Goal: Task Accomplishment & Management: Use online tool/utility

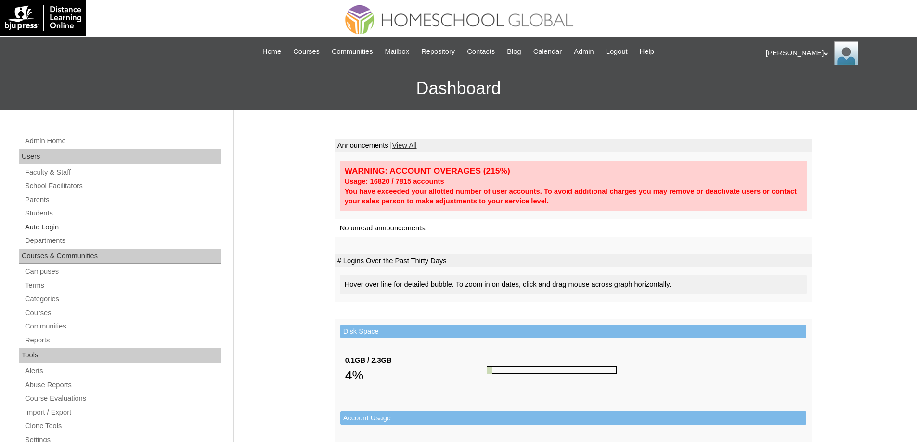
click at [99, 226] on link "Auto Login" at bounding box center [122, 227] width 197 height 12
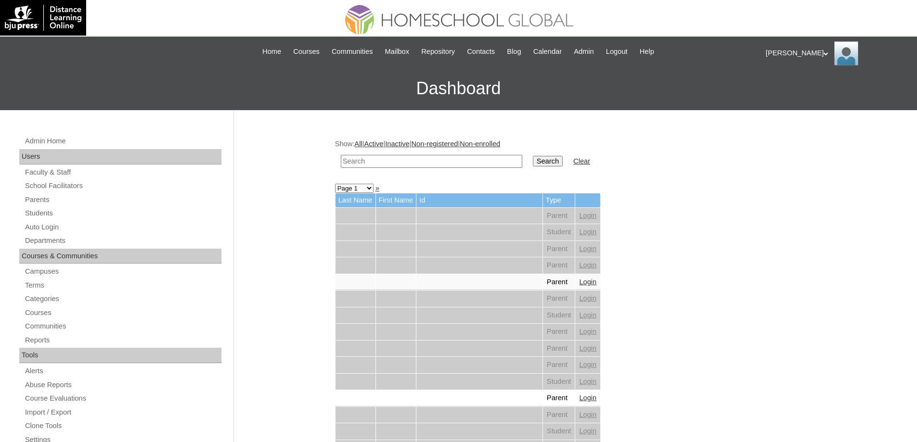
drag, startPoint x: 384, startPoint y: 159, endPoint x: 507, endPoint y: 170, distance: 123.7
click at [385, 159] on input "text" at bounding box center [431, 161] width 181 height 13
paste input "Niccolene Anto"
type input "Niccolene Anto"
click at [548, 172] on td "Search" at bounding box center [547, 161] width 39 height 23
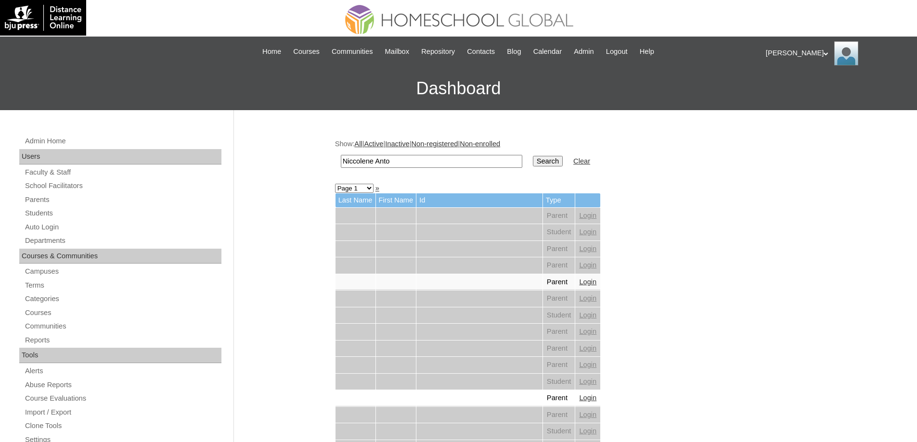
click at [551, 160] on input "Search" at bounding box center [548, 161] width 30 height 11
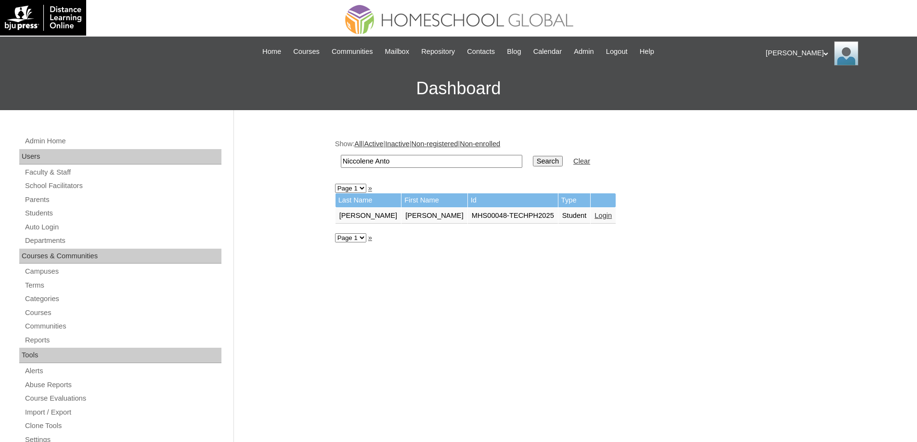
click at [605, 216] on link "Login" at bounding box center [602, 216] width 17 height 8
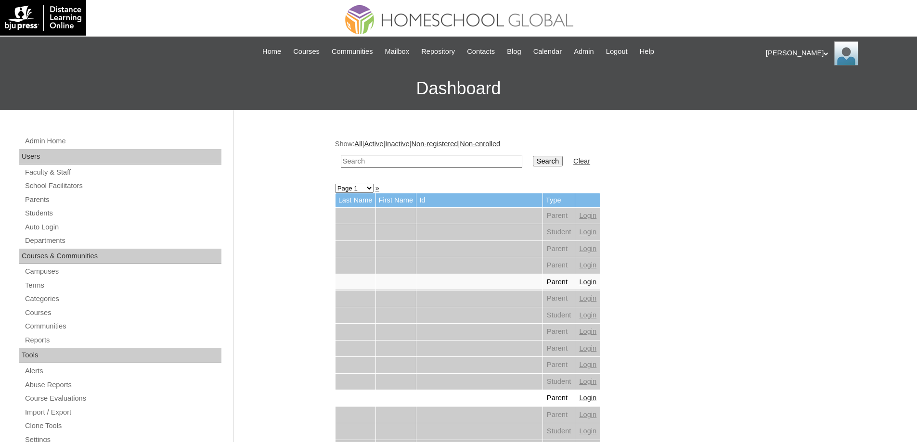
click at [451, 165] on input "text" at bounding box center [431, 161] width 181 height 13
paste input "96"
type input "96"
click at [553, 163] on input "Search" at bounding box center [548, 161] width 30 height 11
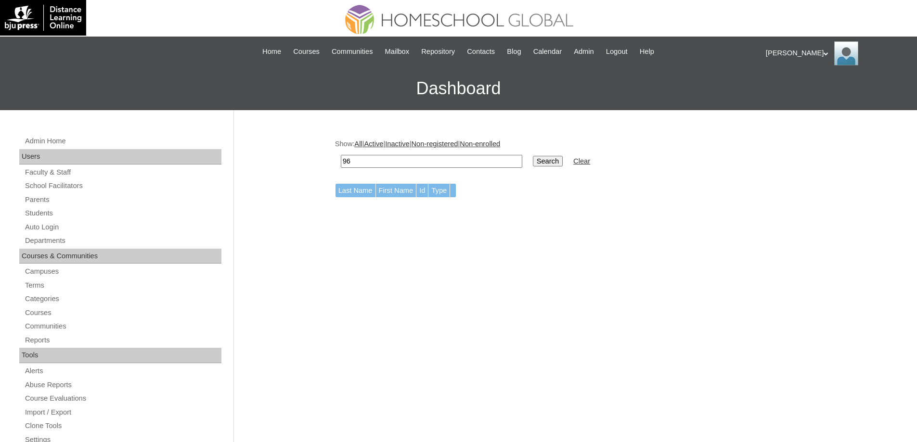
drag, startPoint x: 387, startPoint y: 163, endPoint x: 305, endPoint y: 156, distance: 82.6
click at [300, 158] on div "Admin Home Users Faculty & Staff School Facilitators Parents Students Auto Logi…" at bounding box center [458, 442] width 917 height 664
paste input "[PERSON_NAME]"
type input "[PERSON_NAME]"
click at [562, 161] on input "Search" at bounding box center [548, 161] width 30 height 11
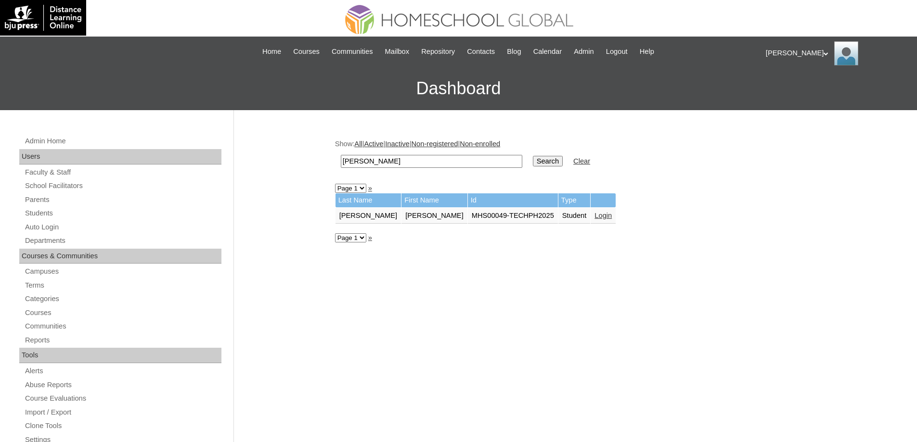
drag, startPoint x: 406, startPoint y: 162, endPoint x: 319, endPoint y: 161, distance: 87.1
click at [319, 161] on div "Admin Home Users Faculty & Staff School Facilitators Parents Students Auto Logi…" at bounding box center [458, 442] width 917 height 664
paste input "[PERSON_NAME]"
type input "[PERSON_NAME]"
click at [562, 166] on input "Search" at bounding box center [548, 161] width 30 height 11
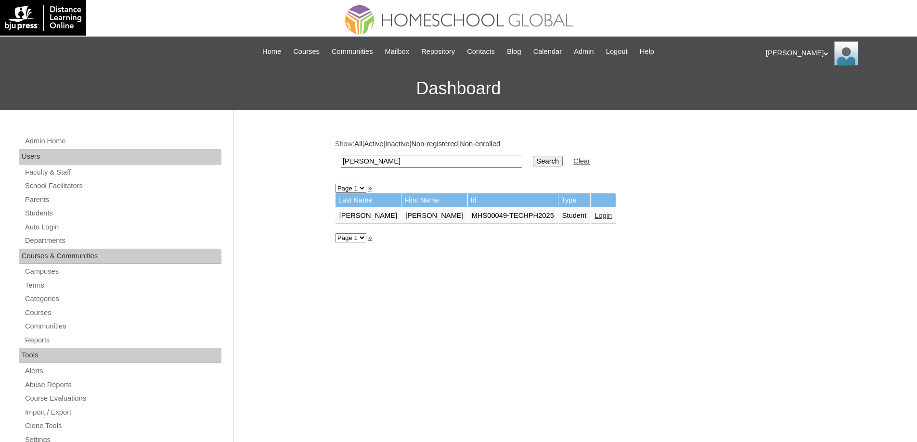
click at [557, 158] on input "Search" at bounding box center [548, 161] width 30 height 11
click at [569, 221] on td "Login" at bounding box center [573, 216] width 25 height 16
click at [573, 214] on link "Login" at bounding box center [573, 216] width 17 height 8
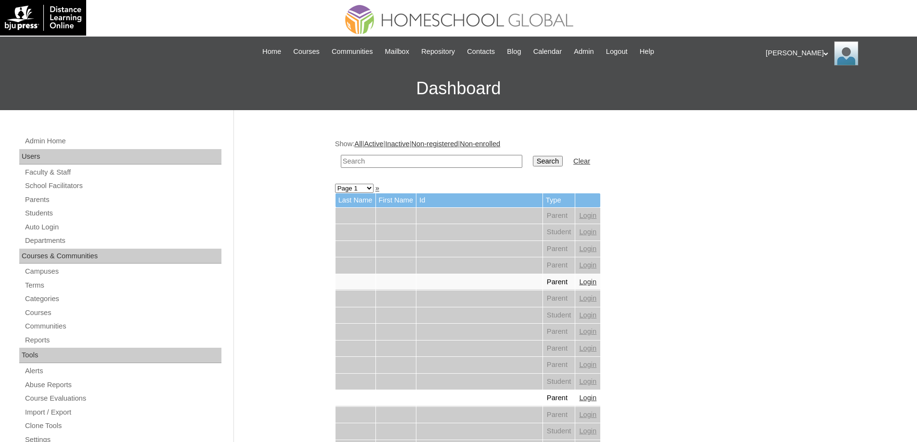
drag, startPoint x: 419, startPoint y: 166, endPoint x: 502, endPoint y: 174, distance: 82.8
click at [421, 166] on input "text" at bounding box center [431, 161] width 181 height 13
paste input "Athena Eli"
type input "Athena Eli"
click at [556, 152] on td "Search" at bounding box center [547, 161] width 39 height 23
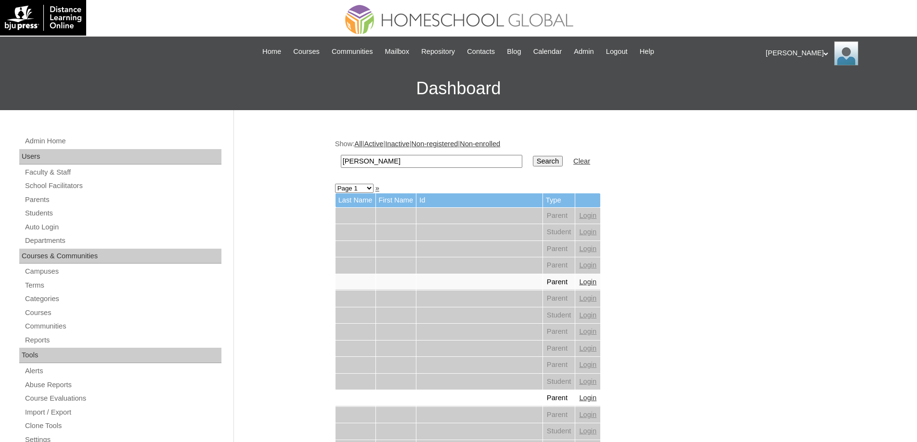
click at [551, 158] on input "Search" at bounding box center [548, 161] width 30 height 11
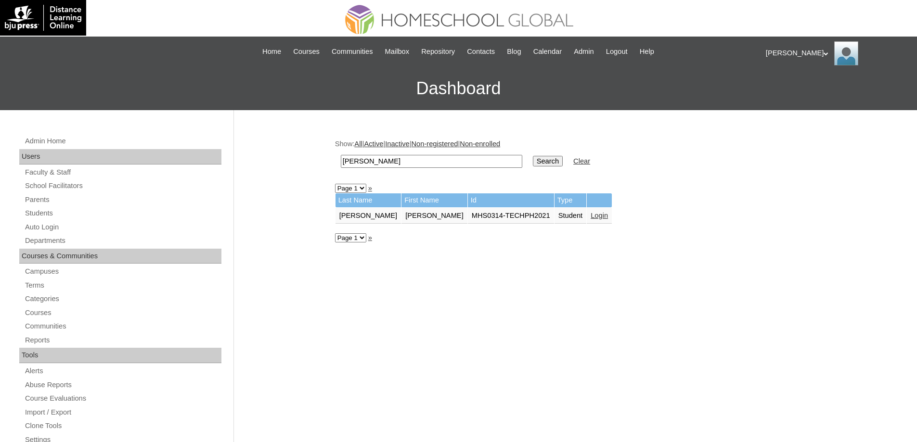
click at [591, 219] on link "Login" at bounding box center [599, 216] width 17 height 8
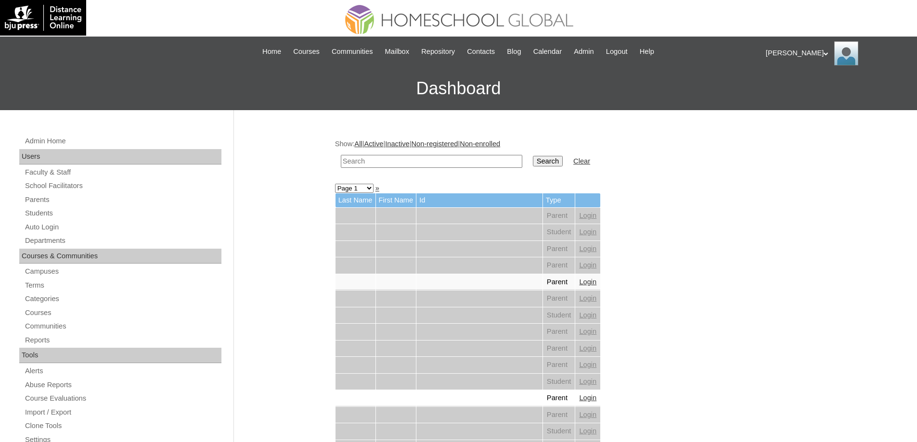
click at [395, 157] on input "text" at bounding box center [431, 161] width 181 height 13
paste input "[PERSON_NAME]"
type input "[PERSON_NAME]"
click at [567, 172] on td "Search" at bounding box center [547, 161] width 39 height 23
click at [561, 164] on input "Search" at bounding box center [548, 161] width 30 height 11
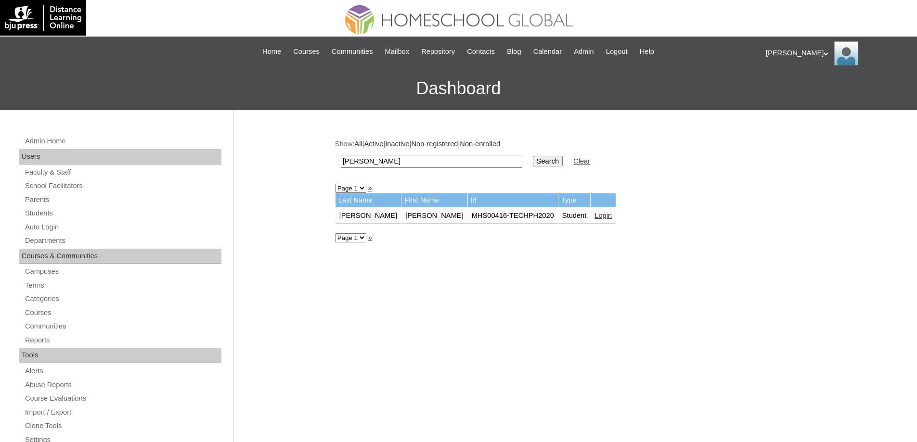
click at [591, 220] on td "Login" at bounding box center [603, 216] width 25 height 16
click at [594, 216] on link "Login" at bounding box center [602, 216] width 17 height 8
click at [585, 217] on link "Login" at bounding box center [575, 216] width 17 height 8
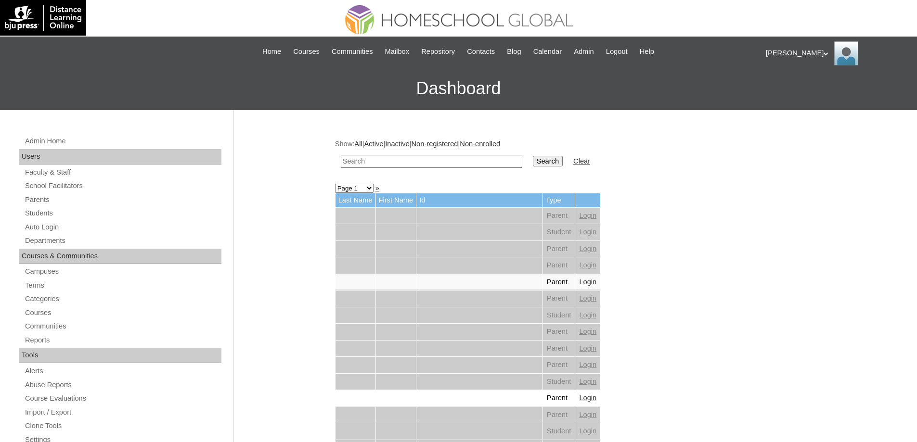
click at [445, 160] on input "text" at bounding box center [431, 161] width 181 height 13
paste input "[PERSON_NAME]"
type input "[PERSON_NAME]"
click at [553, 164] on input "Search" at bounding box center [548, 161] width 30 height 11
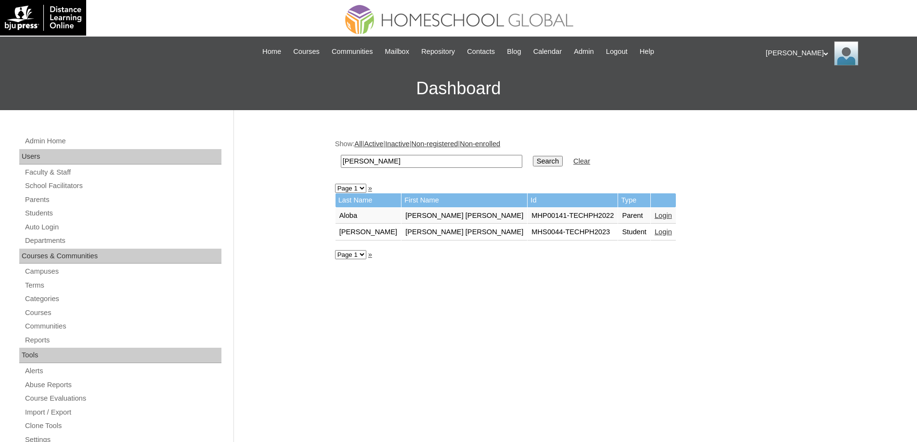
click at [655, 234] on link "Login" at bounding box center [663, 232] width 17 height 8
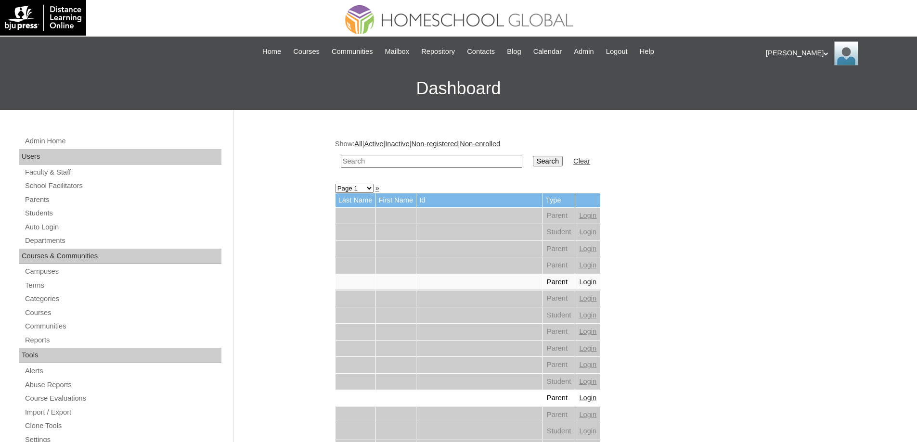
drag, startPoint x: 380, startPoint y: 158, endPoint x: 400, endPoint y: 160, distance: 19.8
click at [381, 158] on input "text" at bounding box center [431, 161] width 181 height 13
paste input "Aerys Gerar"
type input "Aerys Gerar"
drag, startPoint x: 553, startPoint y: 168, endPoint x: 553, endPoint y: 159, distance: 9.2
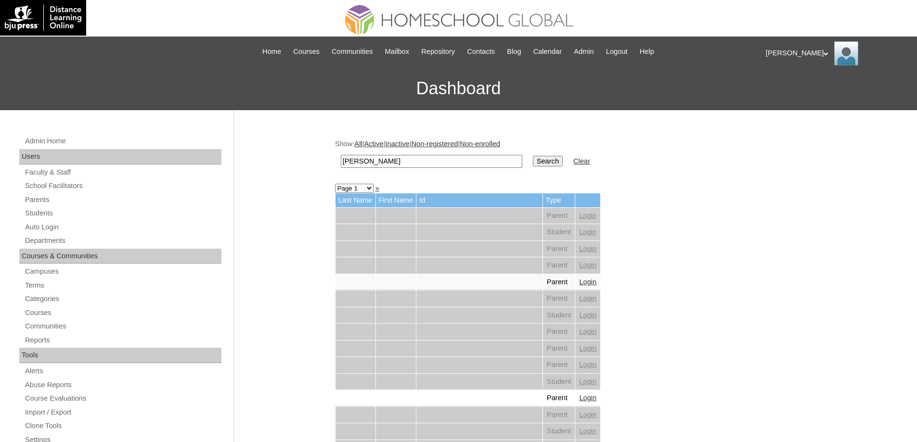
click at [553, 168] on td "Search" at bounding box center [547, 161] width 39 height 23
click at [553, 159] on input "Search" at bounding box center [548, 161] width 30 height 11
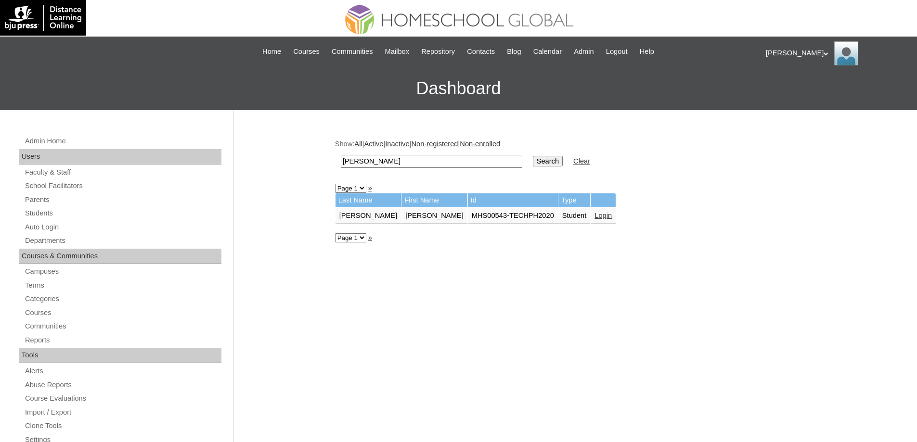
click at [591, 207] on td at bounding box center [603, 200] width 25 height 14
click at [591, 210] on td "Login" at bounding box center [603, 216] width 25 height 16
click at [594, 214] on link "Login" at bounding box center [602, 216] width 17 height 8
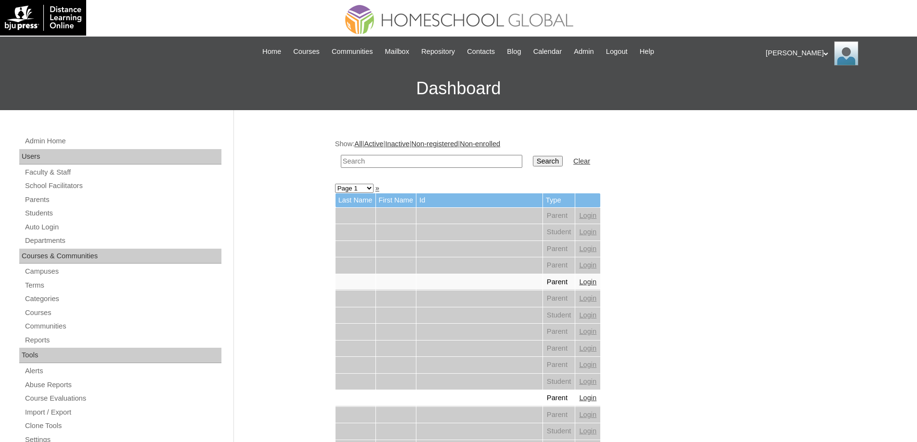
click at [452, 166] on input "text" at bounding box center [431, 161] width 181 height 13
paste input "Sophia Brent"
type input "Sophia Brent"
click at [558, 167] on input "Search" at bounding box center [548, 161] width 30 height 11
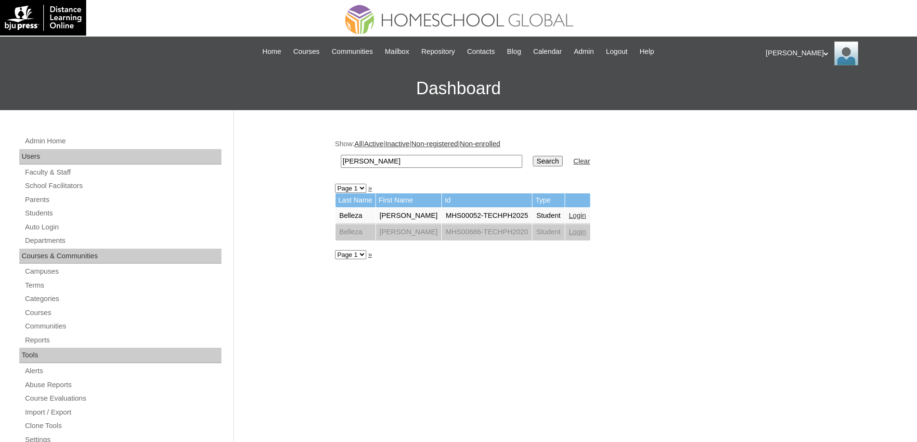
click at [586, 215] on link "Login" at bounding box center [577, 216] width 17 height 8
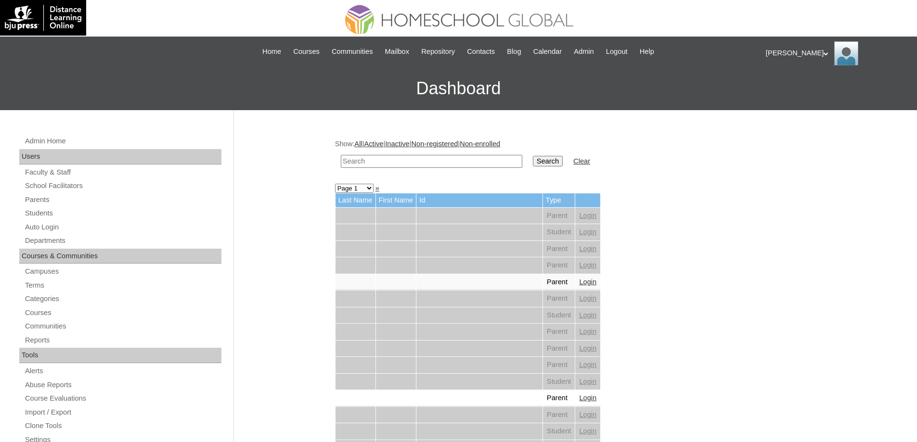
click at [460, 151] on td at bounding box center [431, 161] width 191 height 23
click at [527, 166] on td at bounding box center [431, 161] width 191 height 23
click at [522, 164] on input "text" at bounding box center [431, 161] width 181 height 13
paste input "[PERSON_NAME][DEMOGRAPHIC_DATA]"
type input "[PERSON_NAME][DEMOGRAPHIC_DATA]"
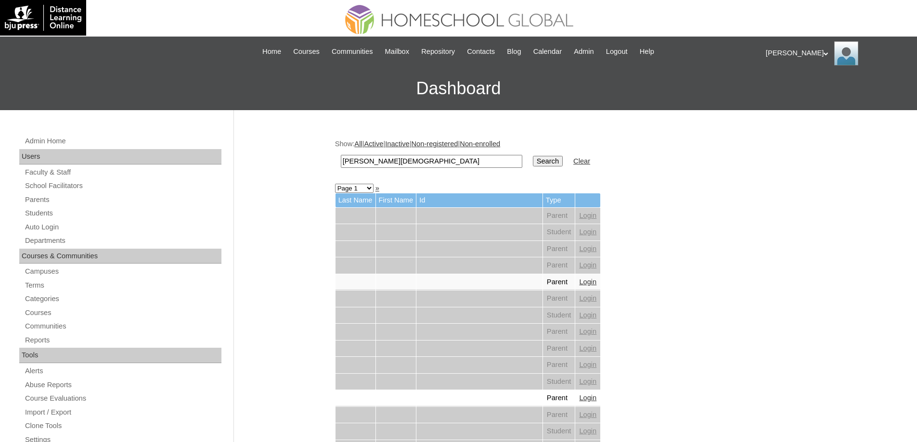
click at [559, 162] on input "Search" at bounding box center [548, 161] width 30 height 11
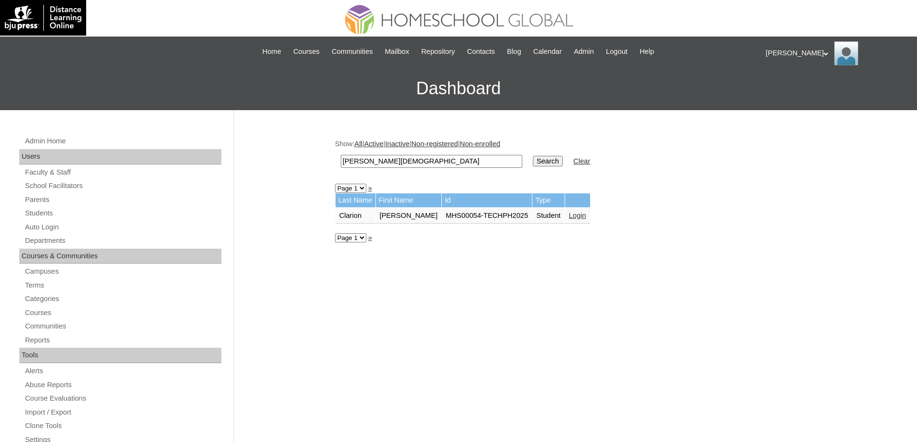
click at [573, 216] on td "Login" at bounding box center [577, 216] width 25 height 16
click at [581, 214] on link "Login" at bounding box center [577, 216] width 17 height 8
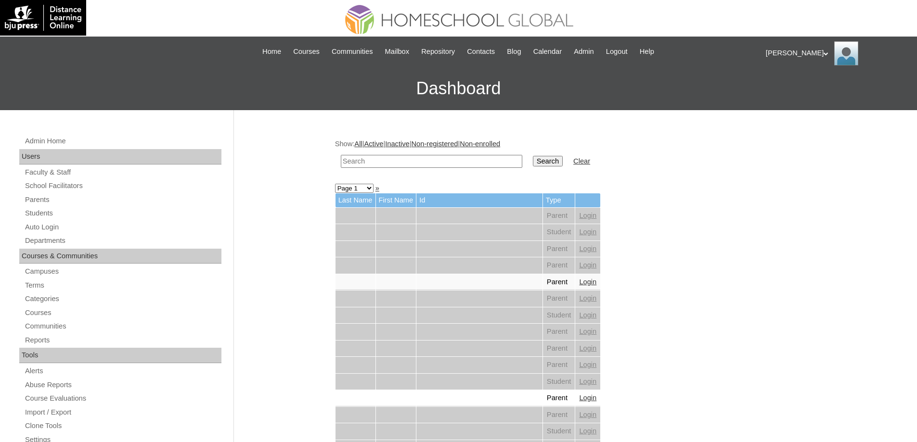
drag, startPoint x: 466, startPoint y: 163, endPoint x: 477, endPoint y: 163, distance: 11.6
click at [470, 163] on input "text" at bounding box center [431, 161] width 181 height 13
click at [546, 163] on input "Search" at bounding box center [548, 161] width 30 height 11
click at [480, 161] on input "text" at bounding box center [431, 161] width 181 height 13
paste input "[PERSON_NAME]"
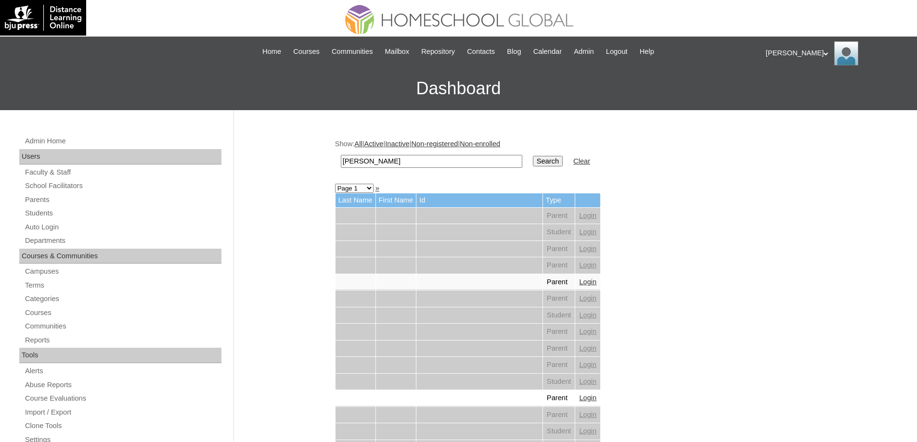
type input "[PERSON_NAME]"
click at [546, 163] on input "Search" at bounding box center [548, 161] width 30 height 11
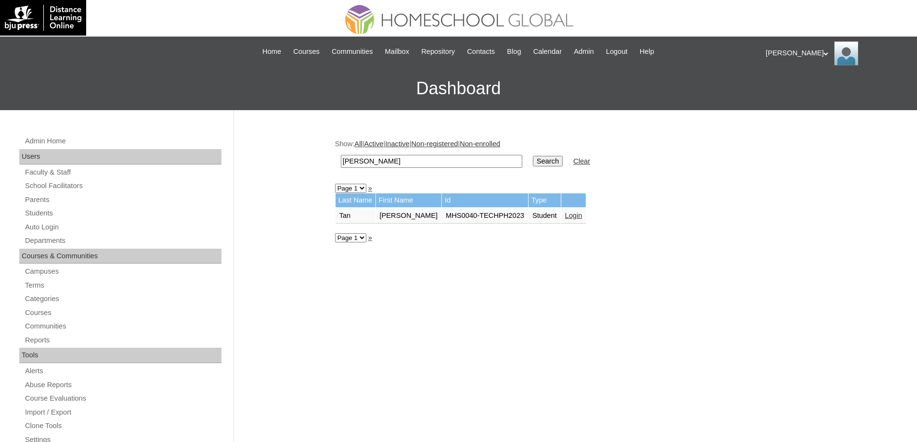
click at [582, 214] on link "Login" at bounding box center [573, 216] width 17 height 8
click at [583, 215] on link "Login" at bounding box center [577, 216] width 17 height 8
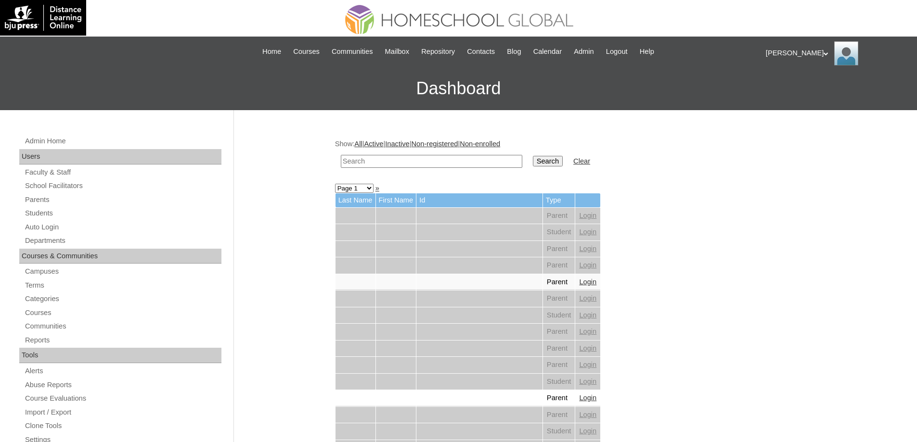
drag, startPoint x: 0, startPoint y: 0, endPoint x: 471, endPoint y: 163, distance: 498.7
click at [425, 159] on input "text" at bounding box center [431, 161] width 181 height 13
paste input "[PERSON_NAME]"
type input "[PERSON_NAME]"
click at [554, 172] on td "Search" at bounding box center [547, 161] width 39 height 23
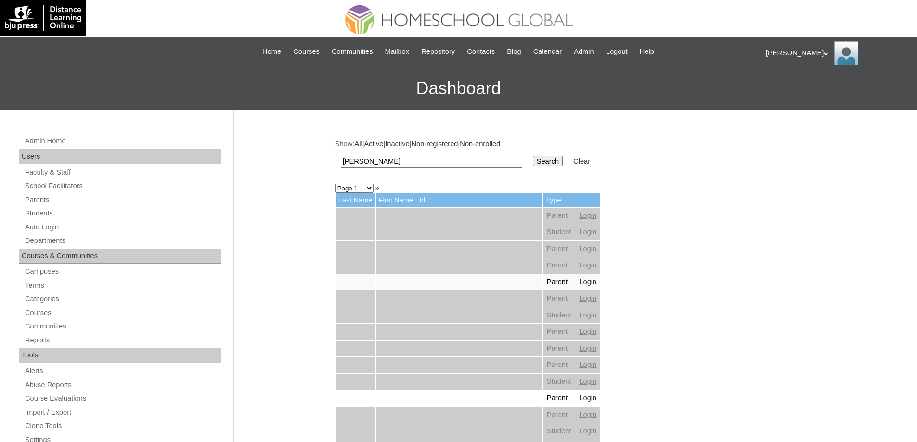
click at [555, 161] on input "Search" at bounding box center [548, 161] width 30 height 11
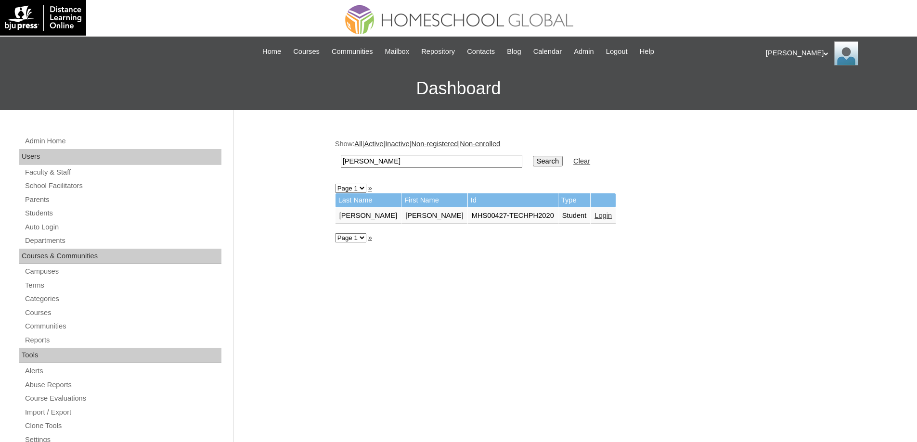
click at [594, 218] on link "Login" at bounding box center [602, 216] width 17 height 8
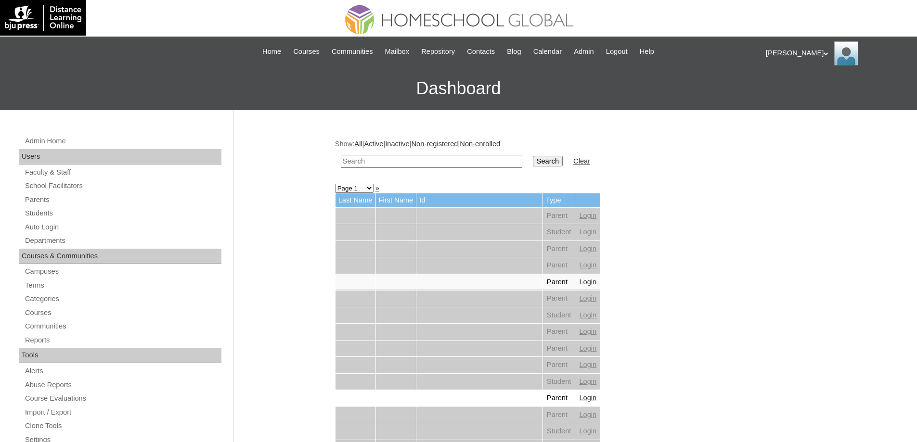
click at [402, 152] on td at bounding box center [431, 161] width 191 height 23
click at [403, 162] on input "text" at bounding box center [431, 161] width 181 height 13
paste input "Adriel Jabe"
click at [522, 167] on input "Adriel Jabe" at bounding box center [431, 161] width 181 height 13
type input "Adriel Jabe"
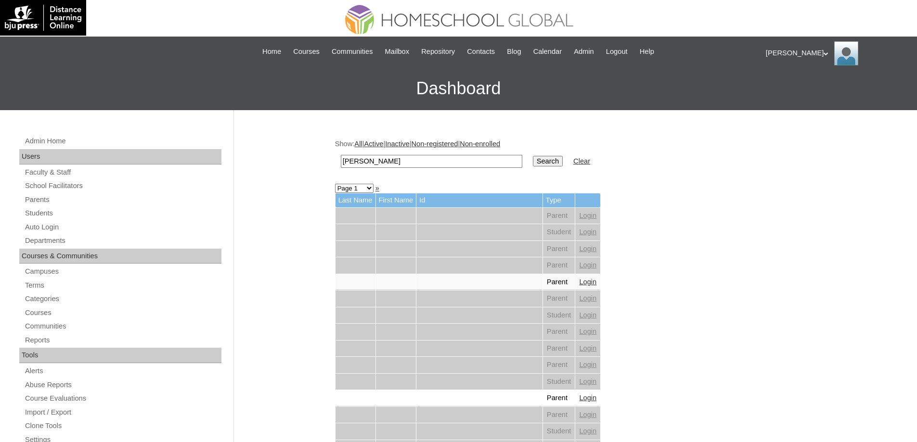
click at [545, 161] on input "Search" at bounding box center [548, 161] width 30 height 11
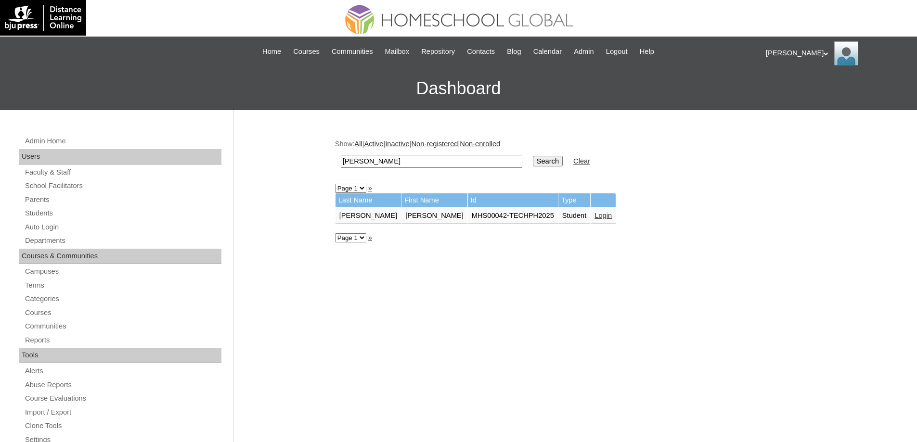
click at [591, 210] on td "Login" at bounding box center [603, 216] width 25 height 16
click at [594, 216] on link "Login" at bounding box center [602, 216] width 17 height 8
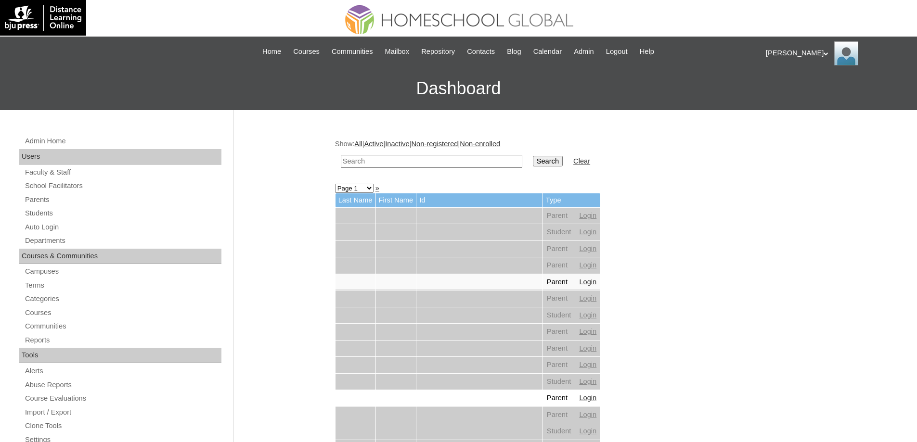
drag, startPoint x: 468, startPoint y: 158, endPoint x: 522, endPoint y: 159, distance: 53.4
click at [471, 158] on input "text" at bounding box center [431, 161] width 181 height 13
paste input "Kryztof Mal"
type input "Kryztof Mal"
click at [556, 156] on input "Search" at bounding box center [548, 161] width 30 height 11
